Goal: Navigation & Orientation: Find specific page/section

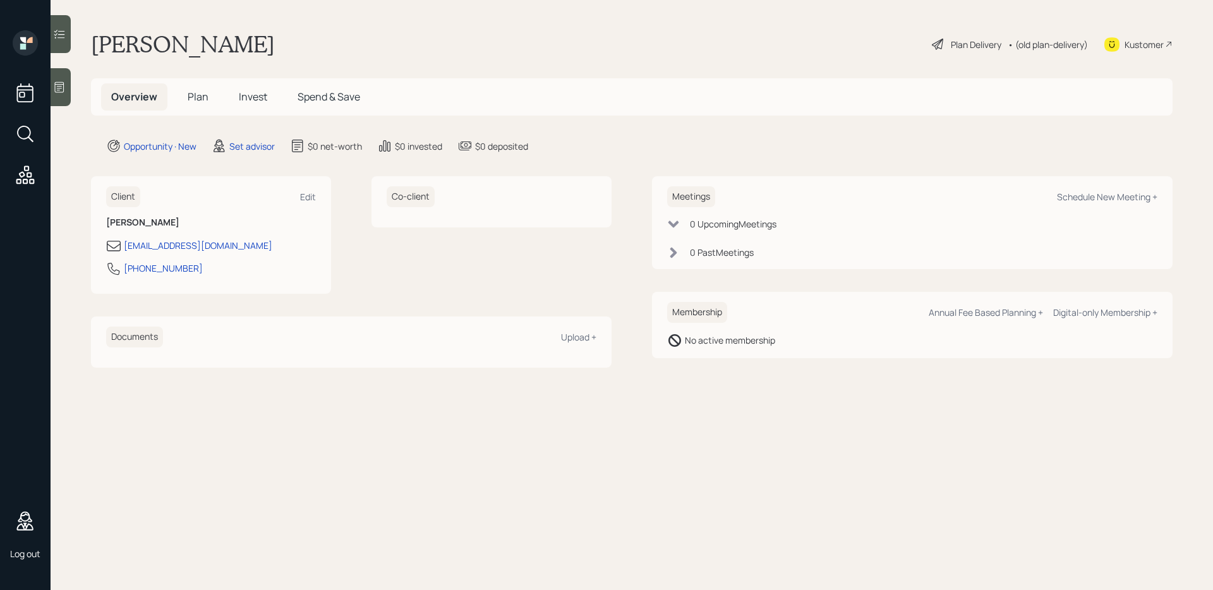
click at [205, 99] on span "Plan" at bounding box center [198, 97] width 21 height 14
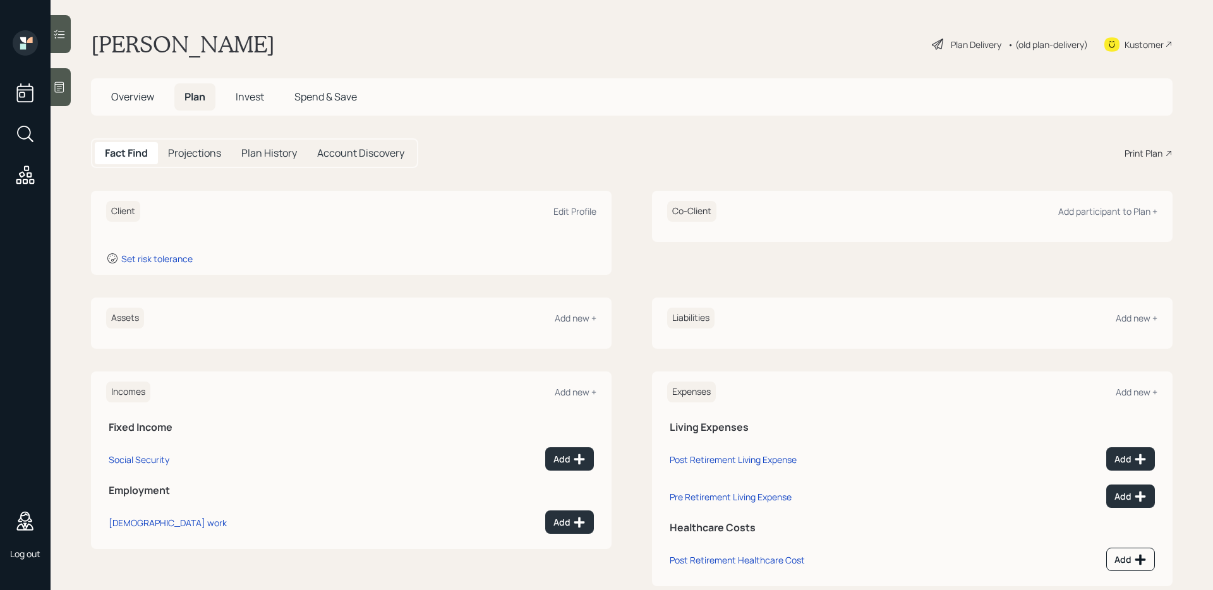
click at [261, 95] on span "Invest" at bounding box center [250, 97] width 28 height 14
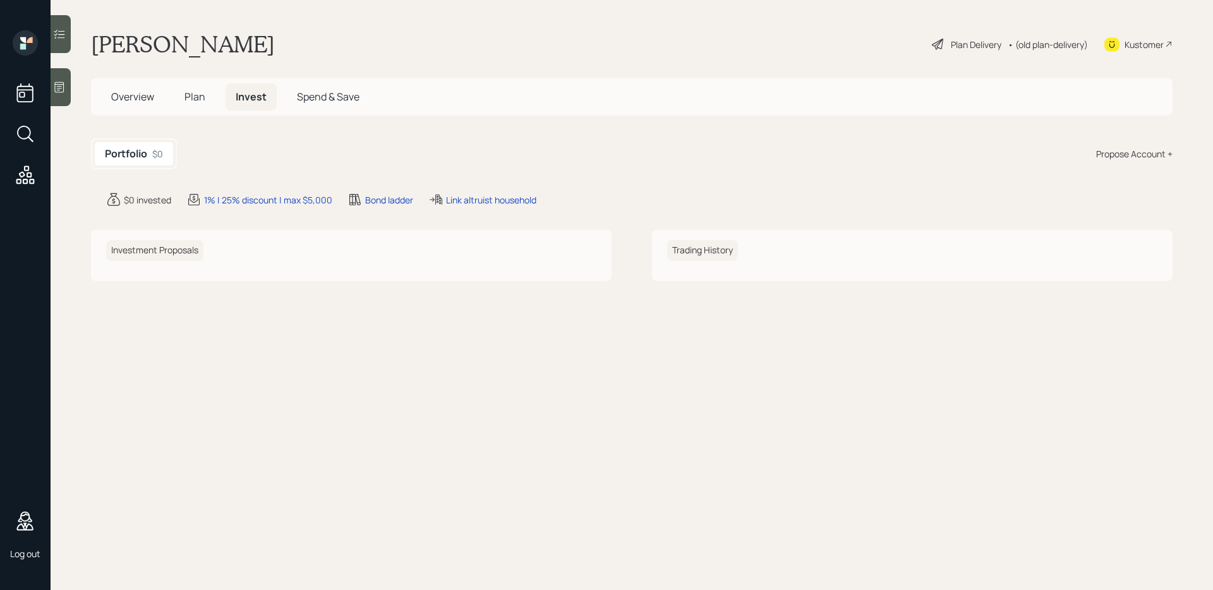
click at [321, 93] on span "Spend & Save" at bounding box center [328, 97] width 63 height 14
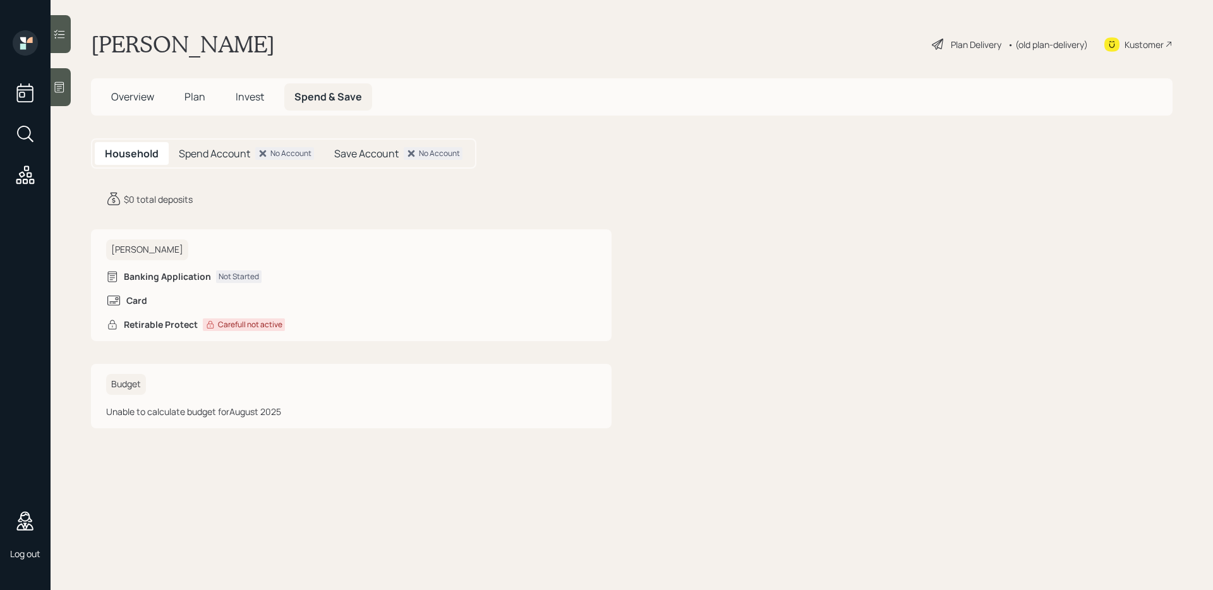
click at [157, 98] on h5 "Overview" at bounding box center [132, 96] width 63 height 27
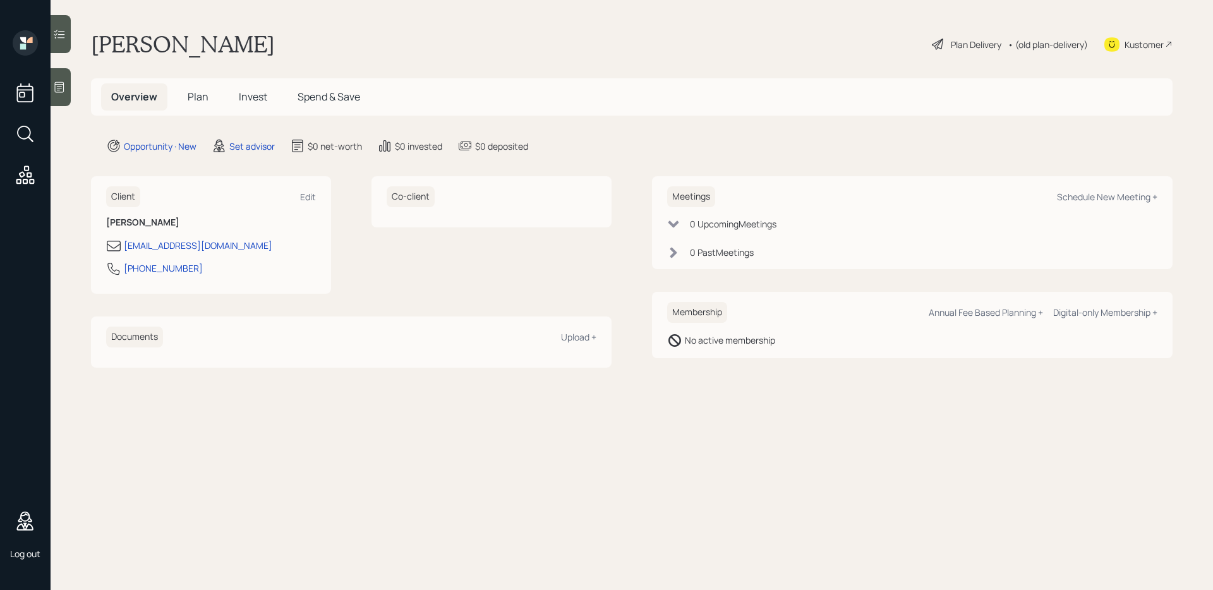
click at [154, 97] on span "Overview" at bounding box center [134, 97] width 46 height 14
click at [188, 97] on span "Plan" at bounding box center [198, 97] width 21 height 14
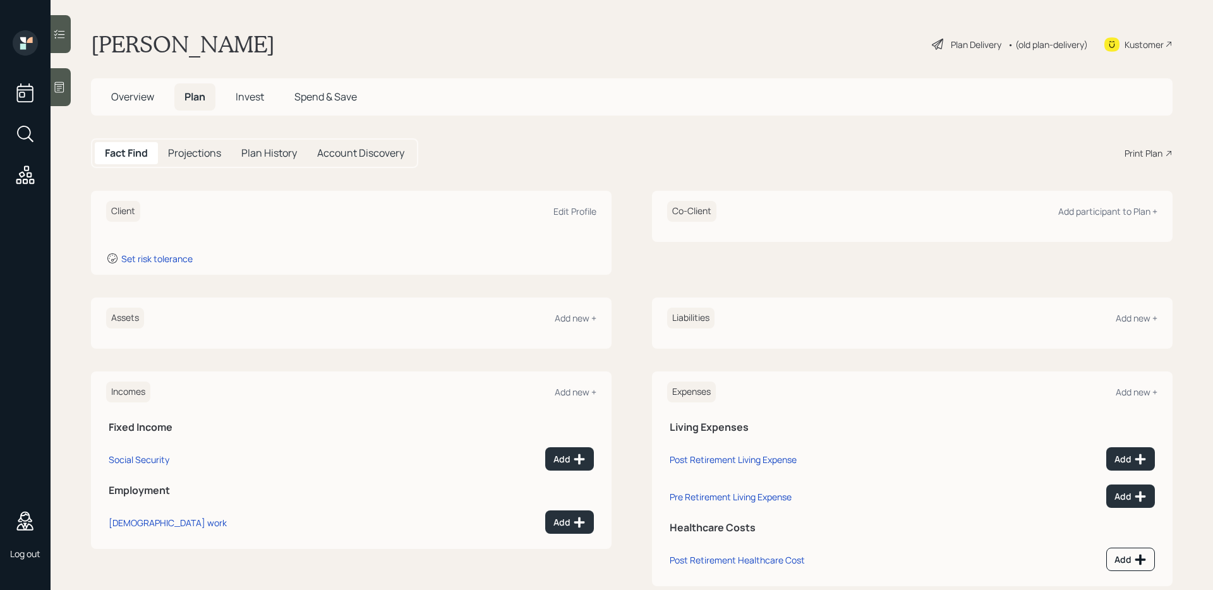
click at [982, 47] on div "Plan Delivery" at bounding box center [976, 44] width 51 height 13
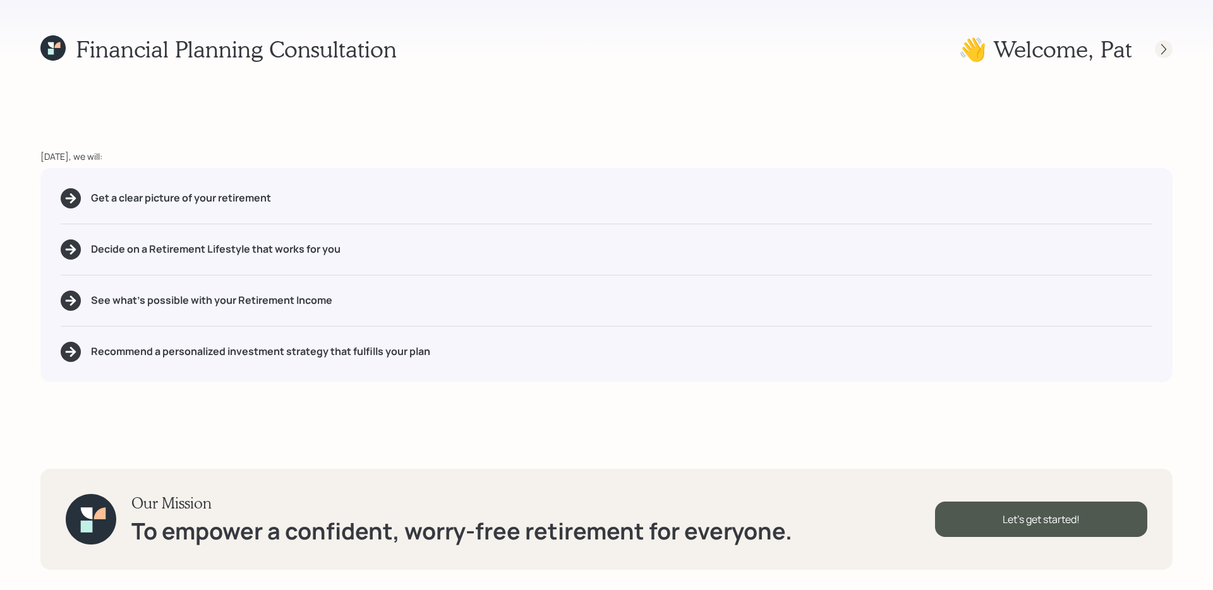
click at [1163, 52] on icon at bounding box center [1164, 49] width 13 height 13
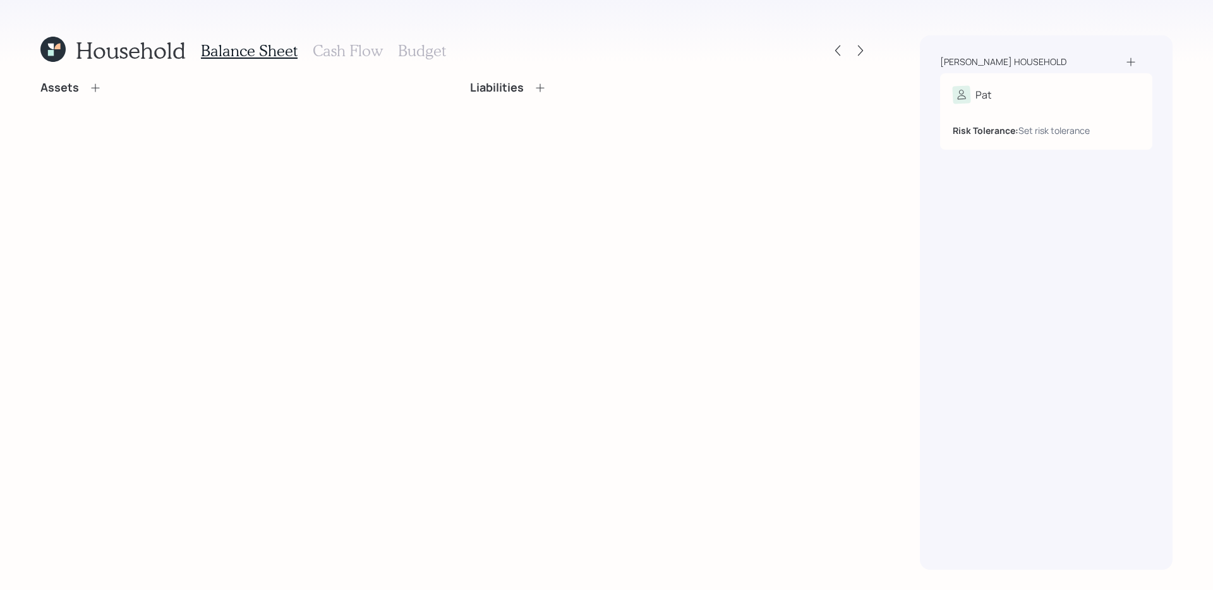
click at [362, 54] on h3 "Cash Flow" at bounding box center [348, 51] width 70 height 18
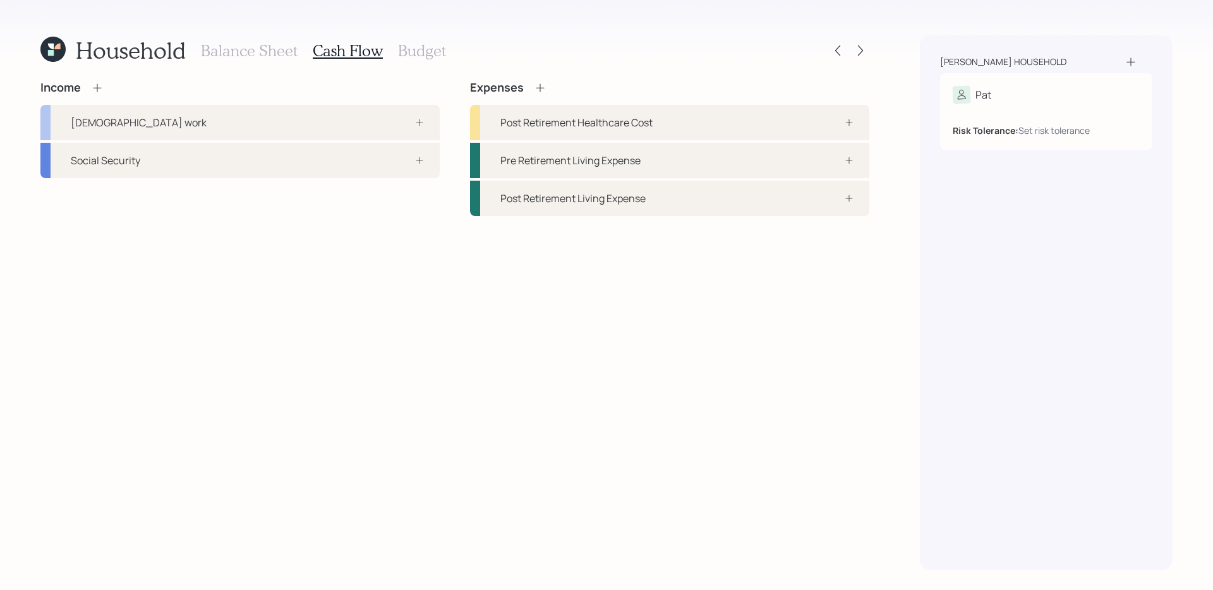
click at [403, 49] on h3 "Budget" at bounding box center [422, 51] width 48 height 18
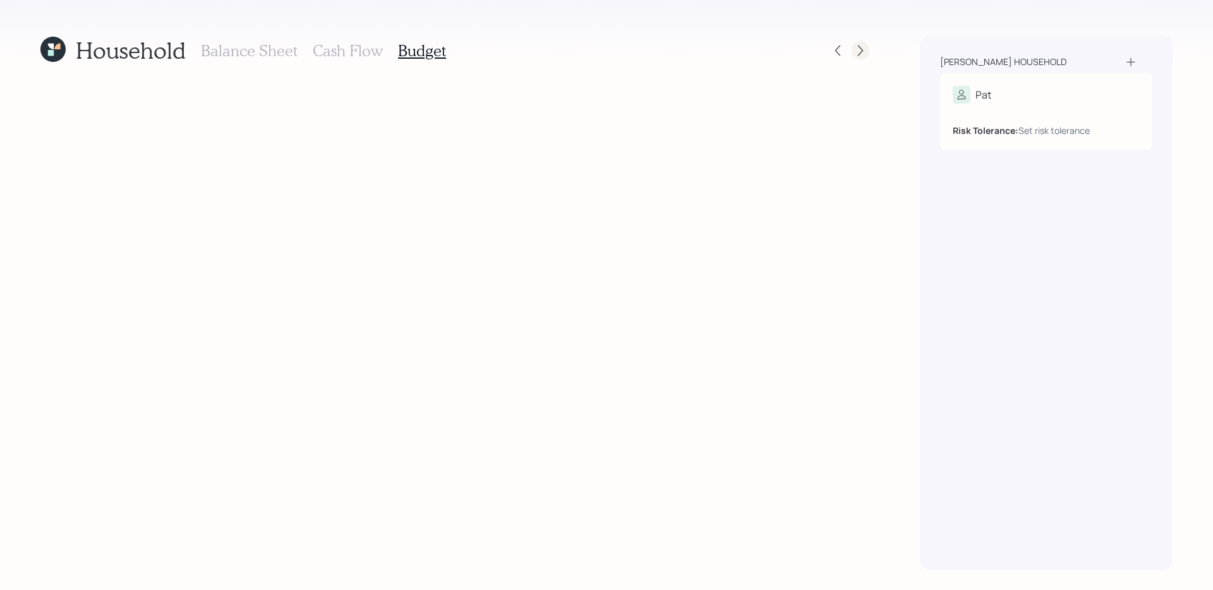
click at [856, 49] on icon at bounding box center [860, 50] width 13 height 13
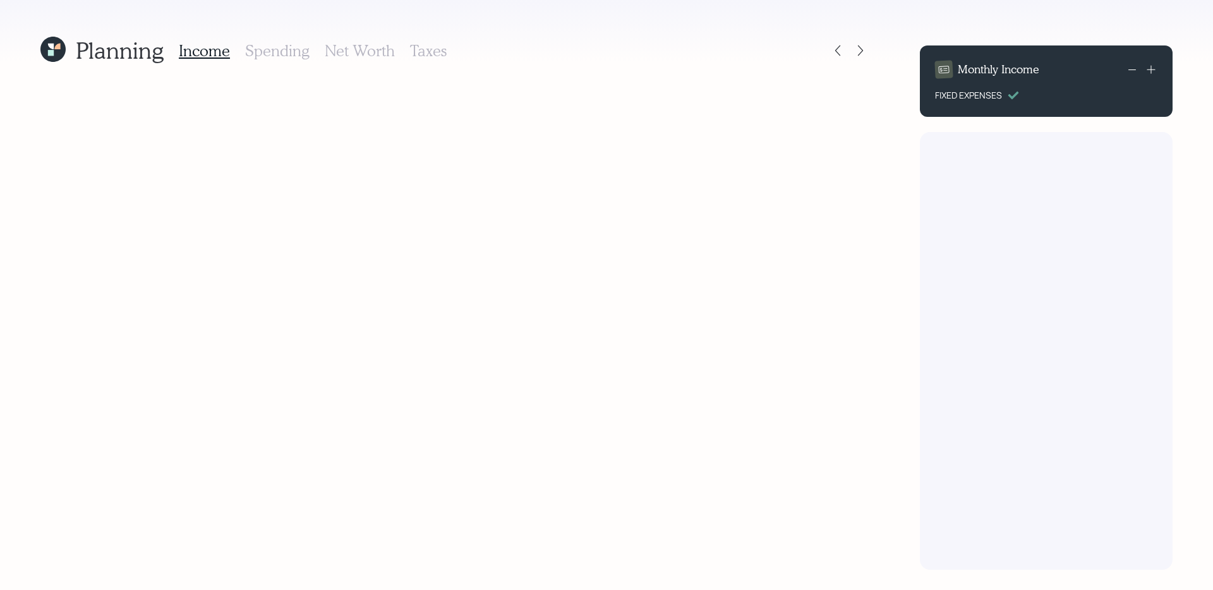
click at [856, 49] on icon at bounding box center [860, 50] width 13 height 13
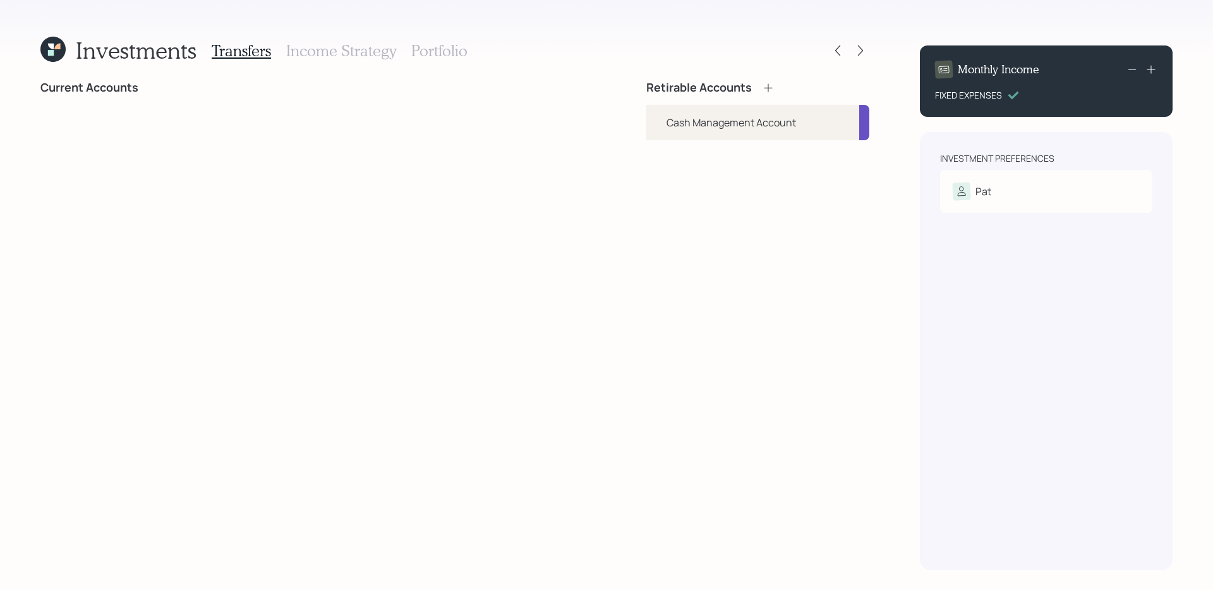
click at [856, 49] on icon at bounding box center [860, 50] width 13 height 13
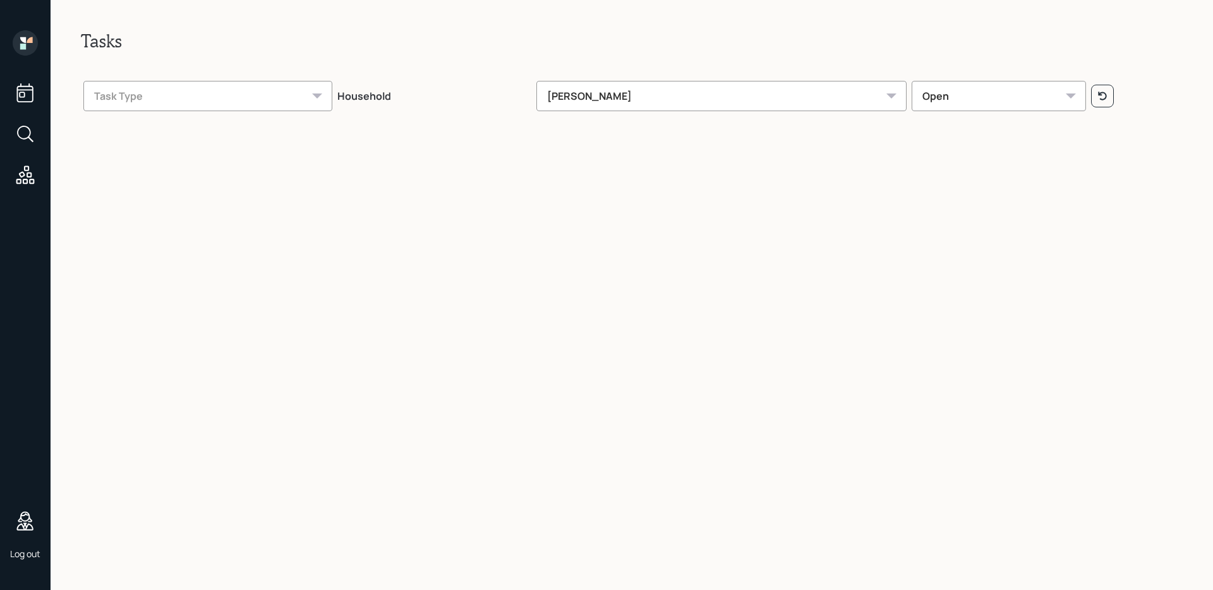
click at [19, 133] on icon at bounding box center [25, 134] width 23 height 23
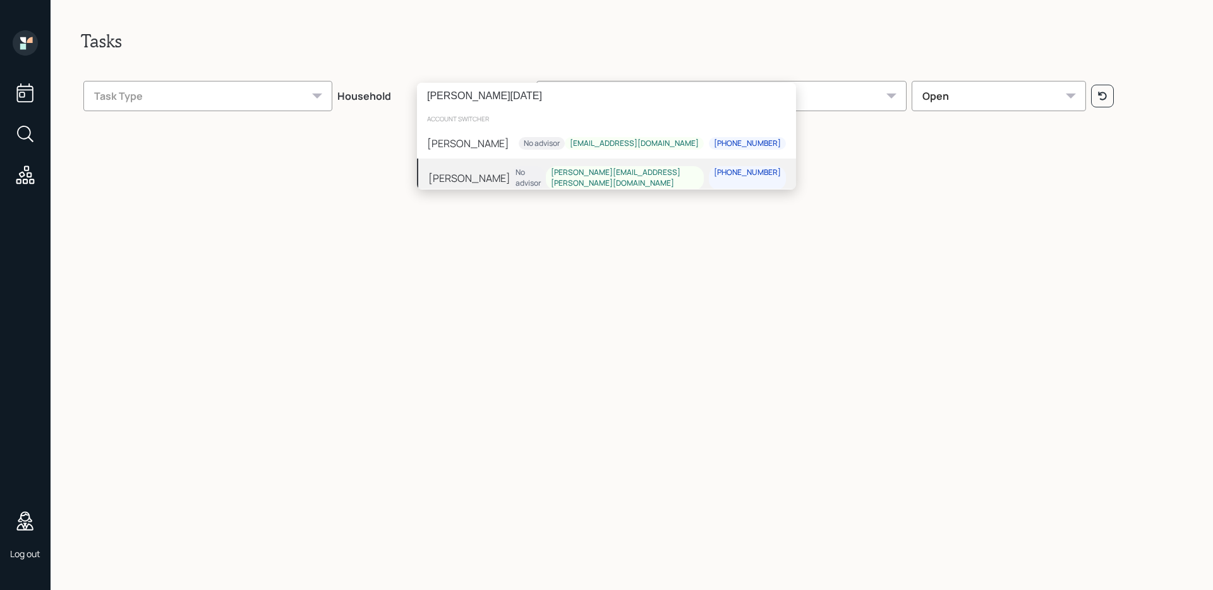
type input "[PERSON_NAME][DATE]"
click at [497, 165] on div "[PERSON_NAME] No advisor [PERSON_NAME][EMAIL_ADDRESS][PERSON_NAME][DOMAIN_NAME]…" at bounding box center [606, 178] width 379 height 39
